Goal: Find contact information: Find contact information

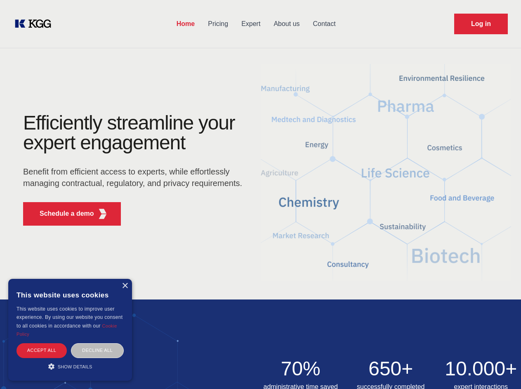
click at [260, 194] on div "Efficiently streamline your expert engagement Benefit from efficient access to …" at bounding box center [135, 172] width 251 height 119
click at [62, 213] on p "Schedule a demo" at bounding box center [67, 214] width 54 height 10
click at [124, 286] on div "× This website uses cookies This website uses cookies to improve user experienc…" at bounding box center [70, 330] width 124 height 102
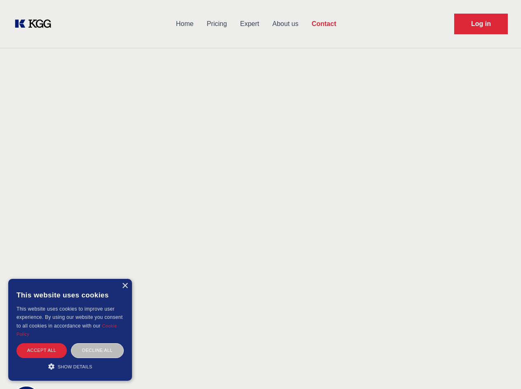
click at [42, 350] on div "Accept all" at bounding box center [41, 350] width 50 height 14
click at [97, 350] on div "Decline all" at bounding box center [97, 350] width 53 height 14
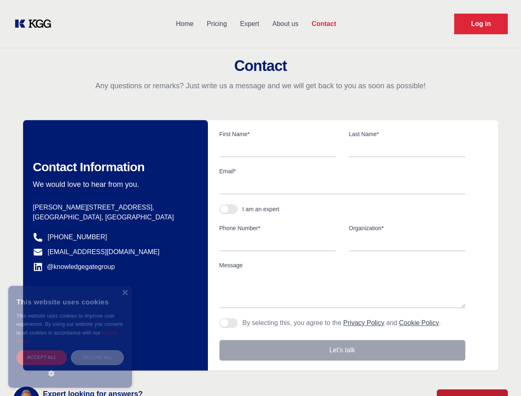
click at [70, 366] on main "Contact Any questions or remarks? Just write us a message and we will get back …" at bounding box center [260, 214] width 521 height 429
